Goal: Find contact information

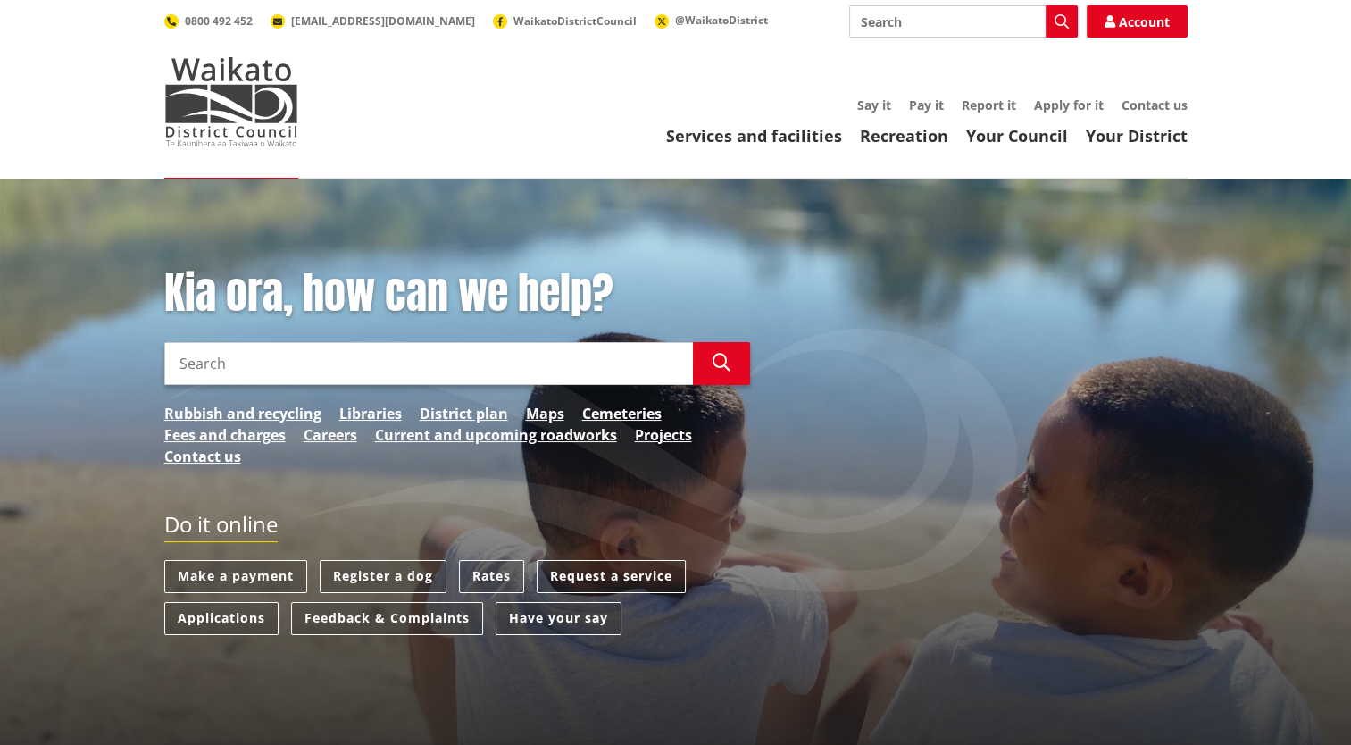
click at [261, 360] on input "Search" at bounding box center [428, 363] width 529 height 43
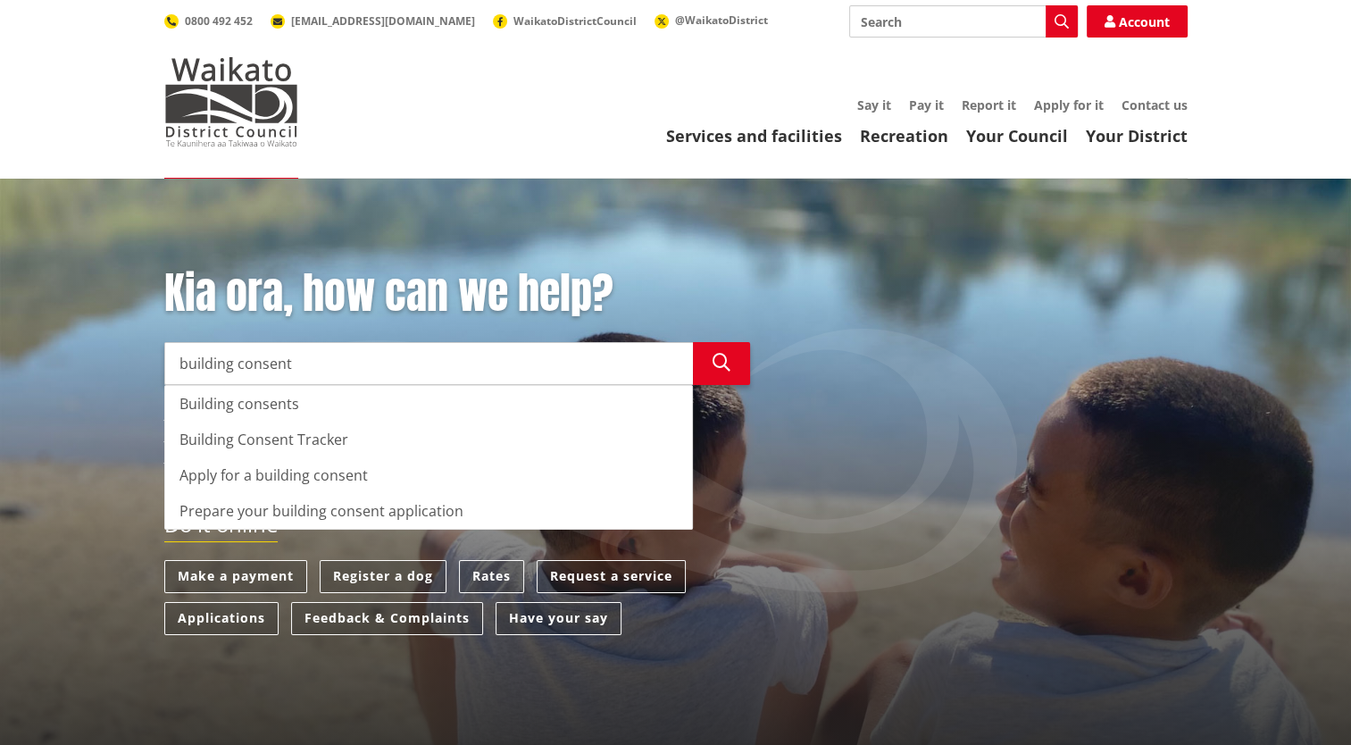
type input "building consent"
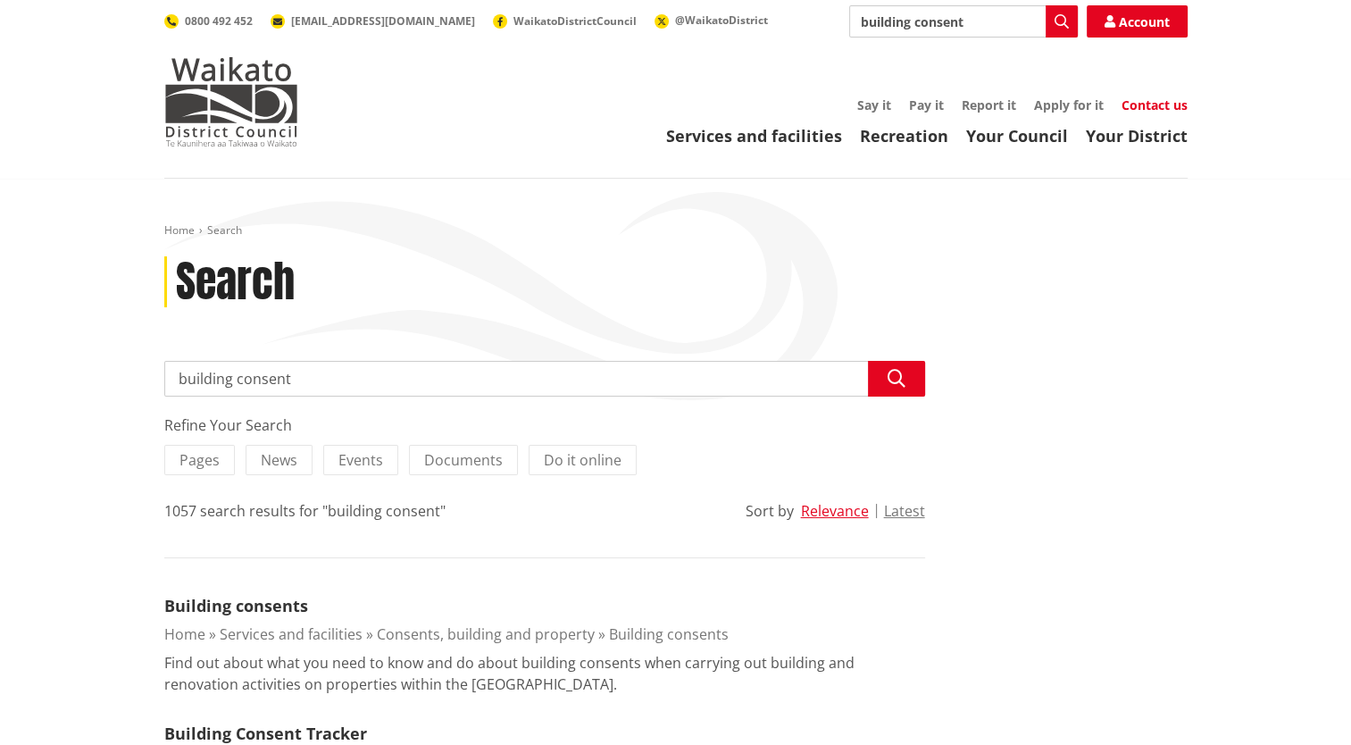
click at [1146, 97] on link "Contact us" at bounding box center [1154, 104] width 66 height 17
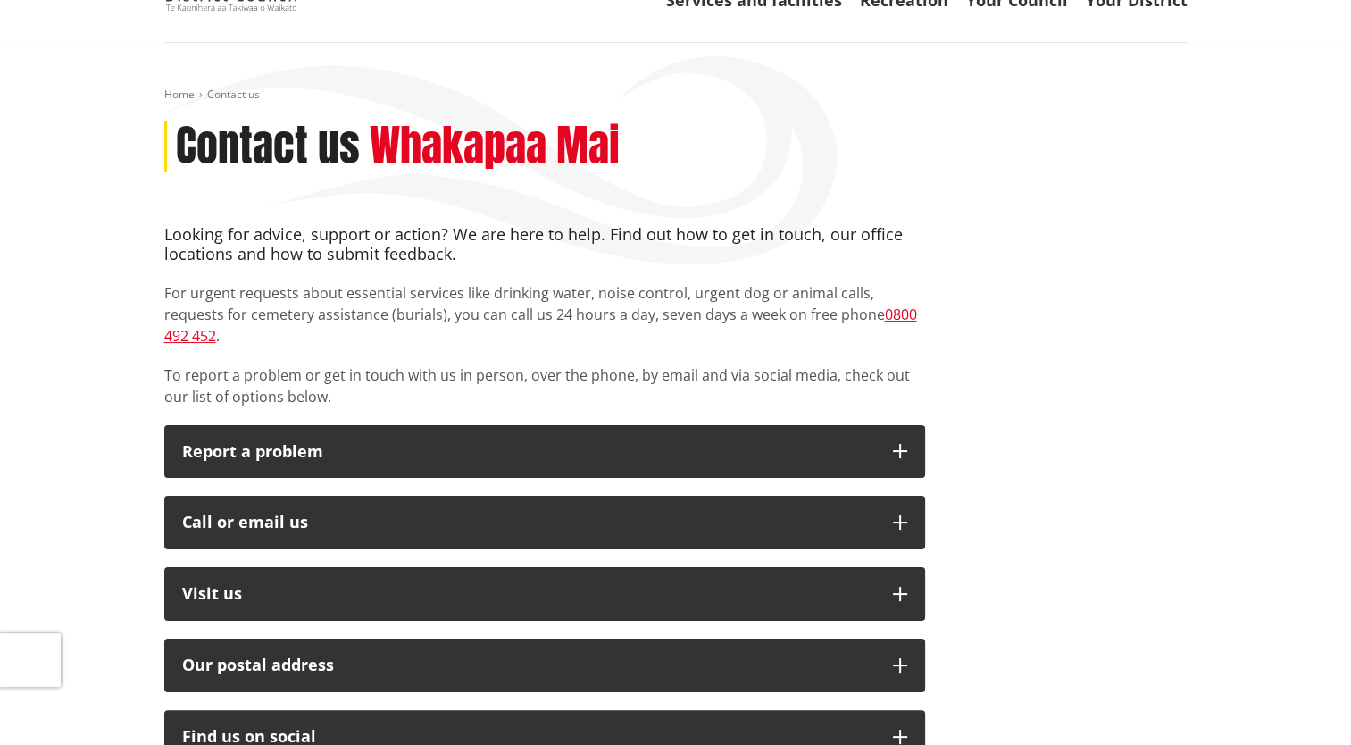
scroll to position [138, 0]
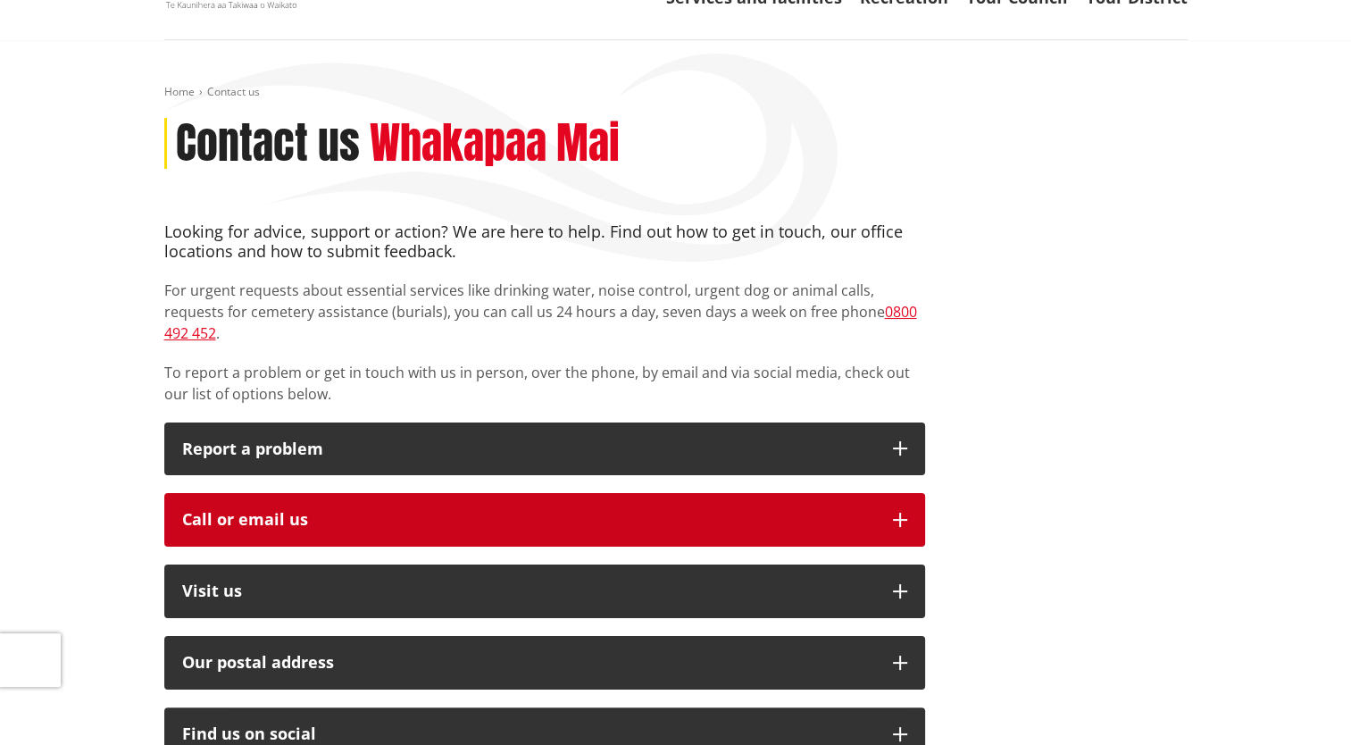
click at [431, 511] on div "Call or email us" at bounding box center [528, 520] width 693 height 18
